Goal: Find specific page/section: Find specific page/section

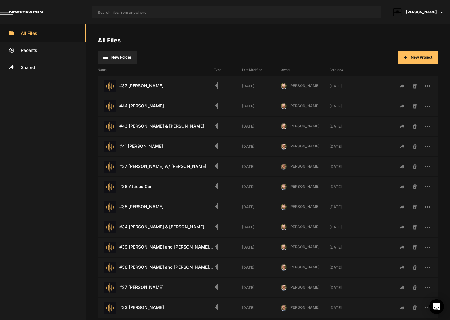
click at [140, 12] on input "text" at bounding box center [236, 12] width 288 height 12
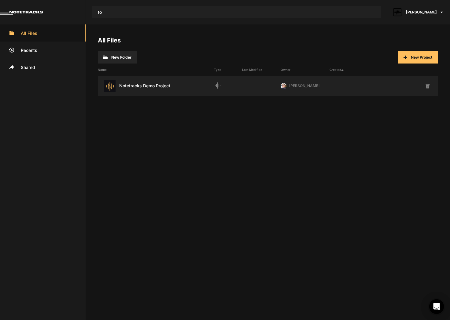
type input "t"
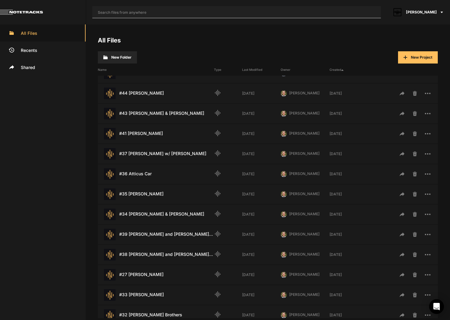
scroll to position [42, 0]
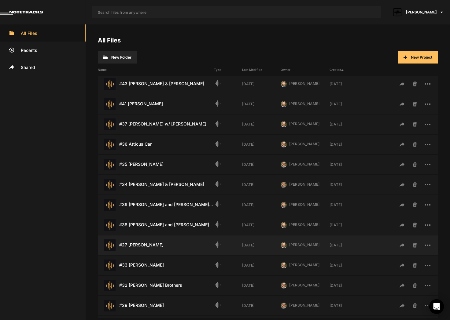
click at [143, 245] on div "#27 [PERSON_NAME] Last Modified: [DATE]" at bounding box center [156, 246] width 116 height 12
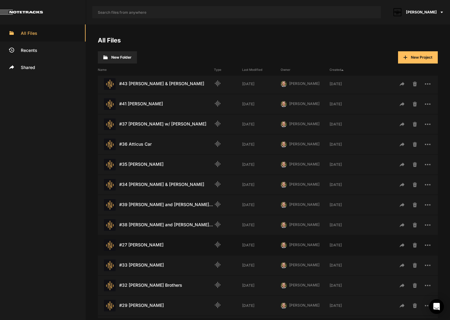
click at [140, 245] on div "#27 [PERSON_NAME] Last Modified: [DATE]" at bounding box center [156, 246] width 116 height 12
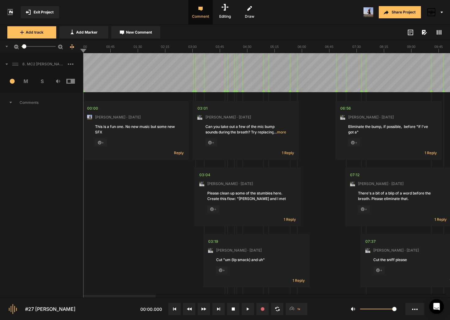
click at [6, 47] on icon at bounding box center [6, 47] width 2 height 2
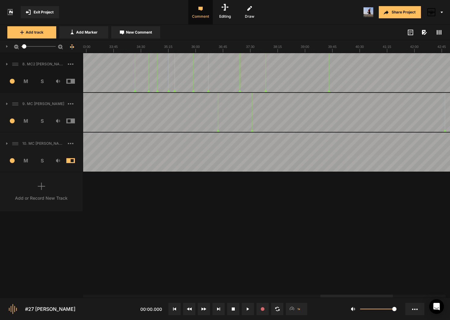
click at [393, 295] on div at bounding box center [356, 296] width 72 height 3
click at [83, 295] on div at bounding box center [119, 296] width 72 height 3
click at [43, 11] on span "Exit Project" at bounding box center [44, 11] width 20 height 5
